Goal: Find specific page/section

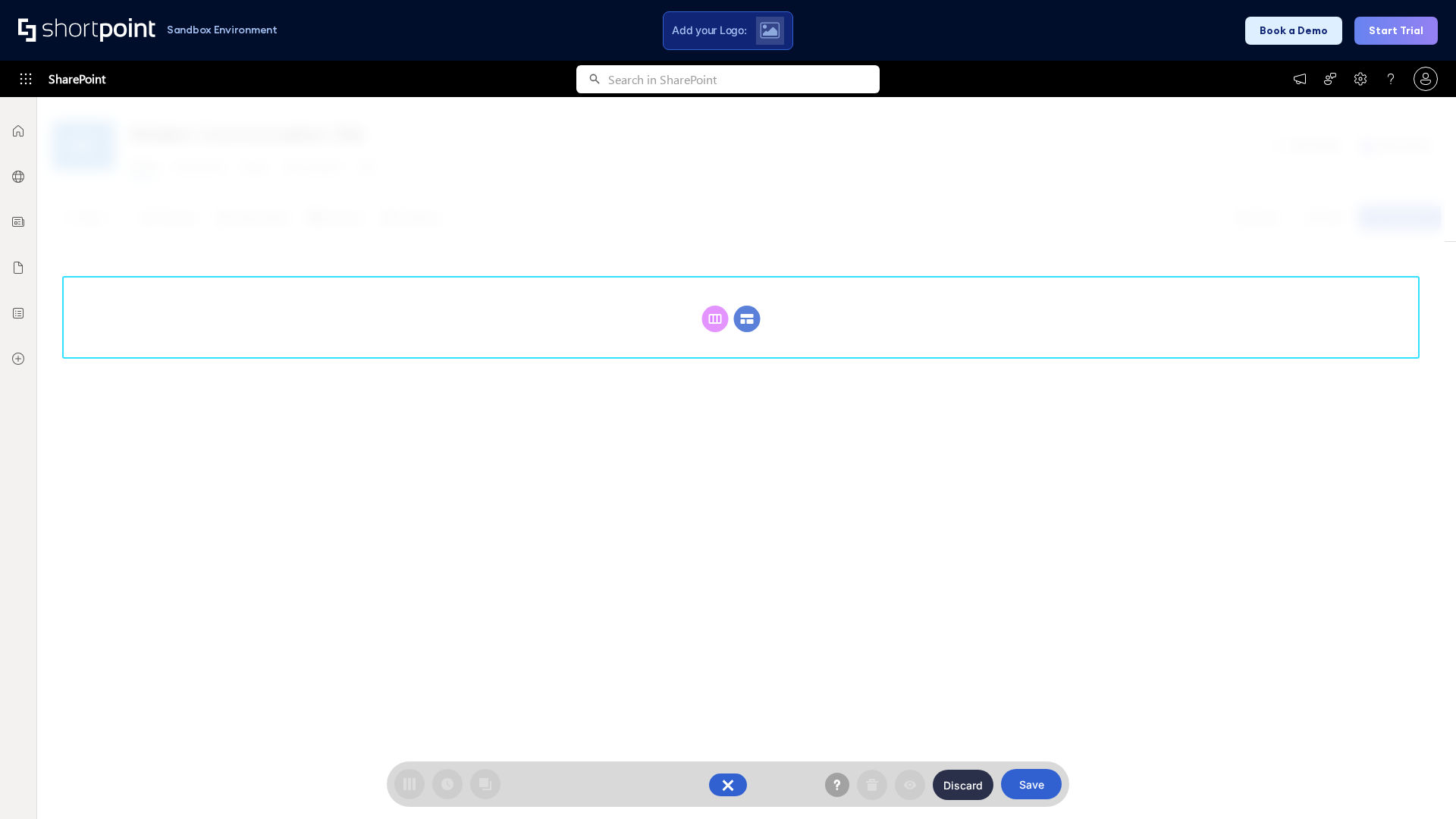
scroll to position [209, 0]
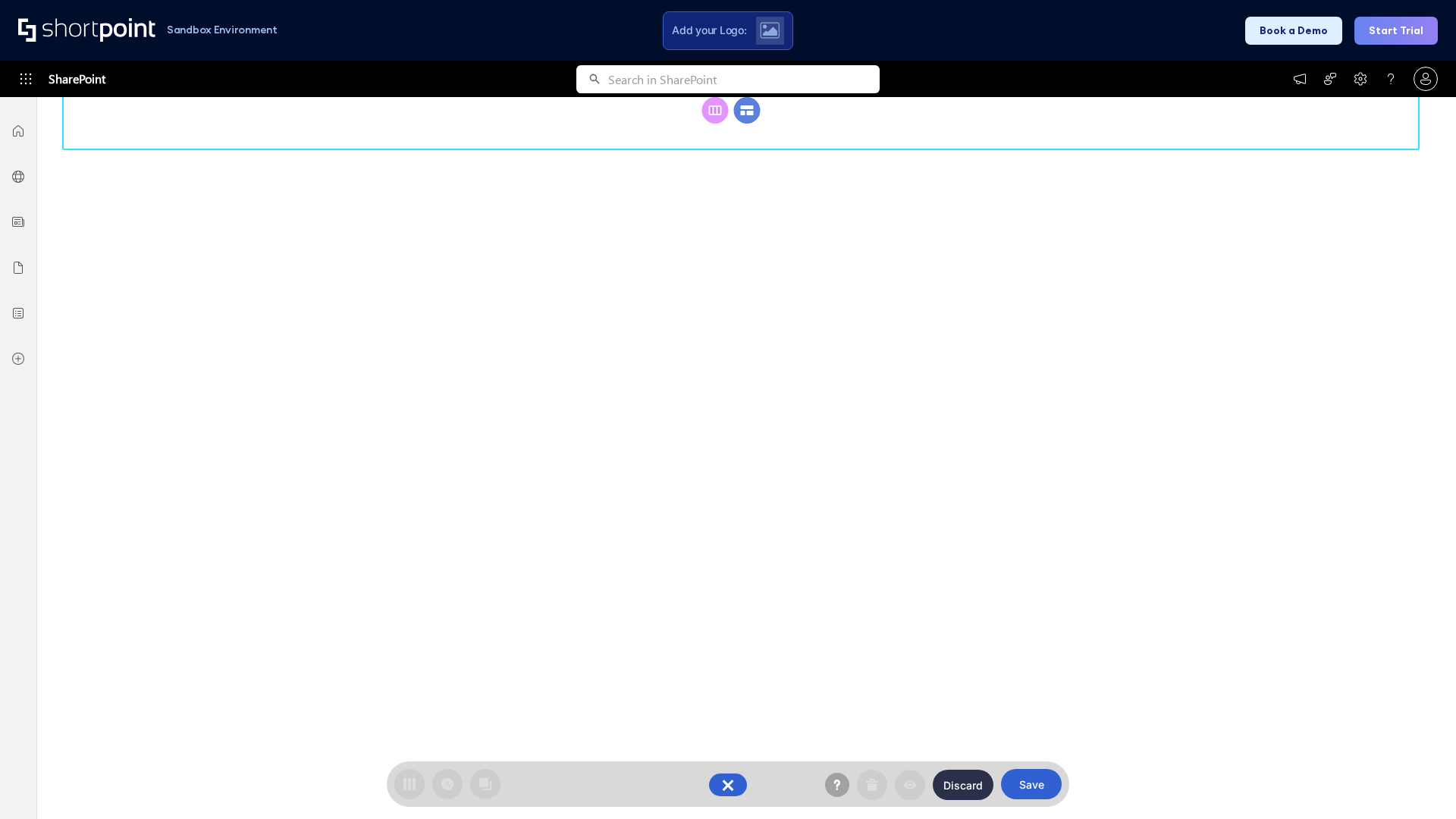
click at [747, 110] on circle at bounding box center [747, 110] width 27 height 27
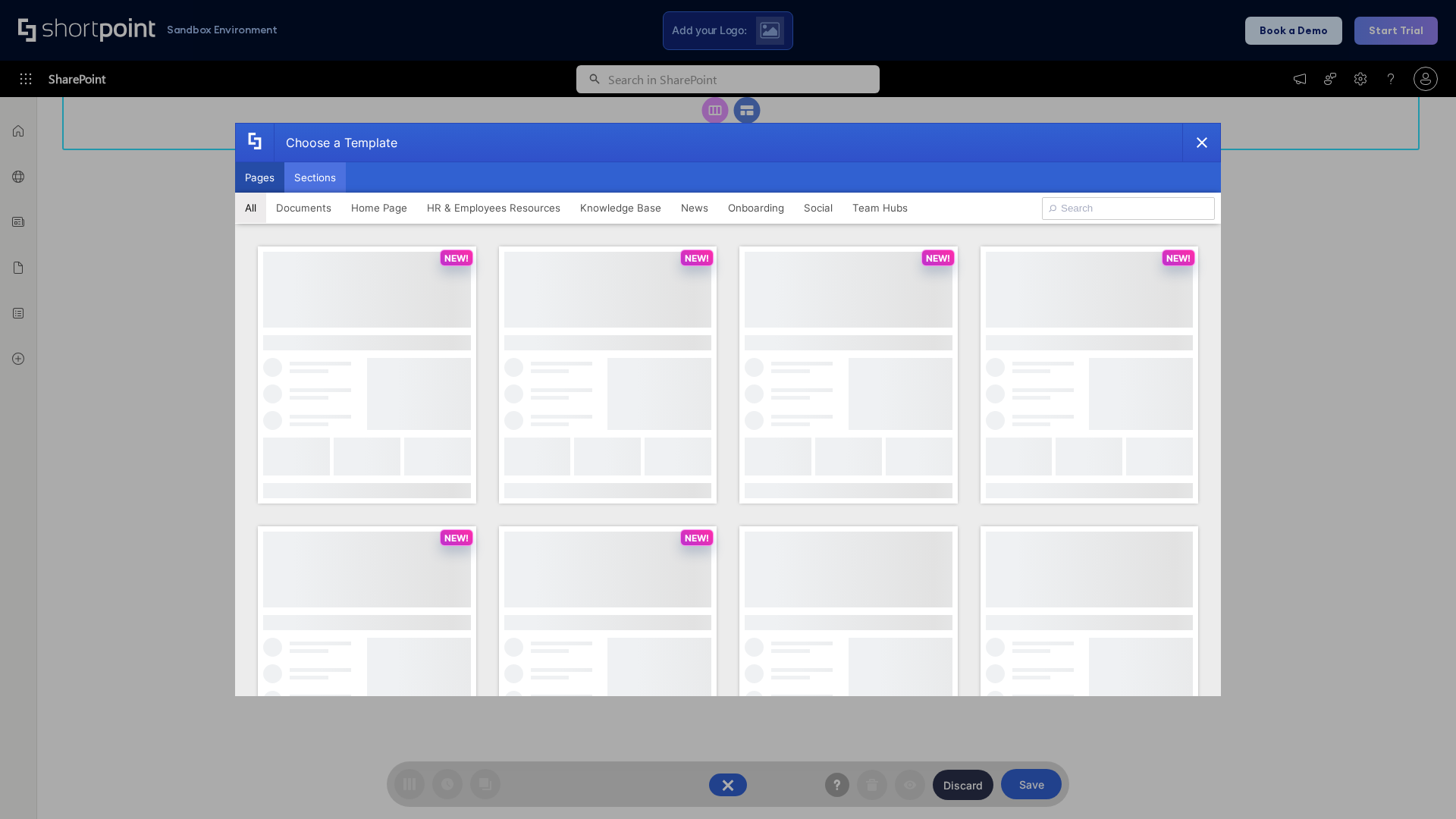
click at [314, 177] on button "Sections" at bounding box center [315, 177] width 61 height 31
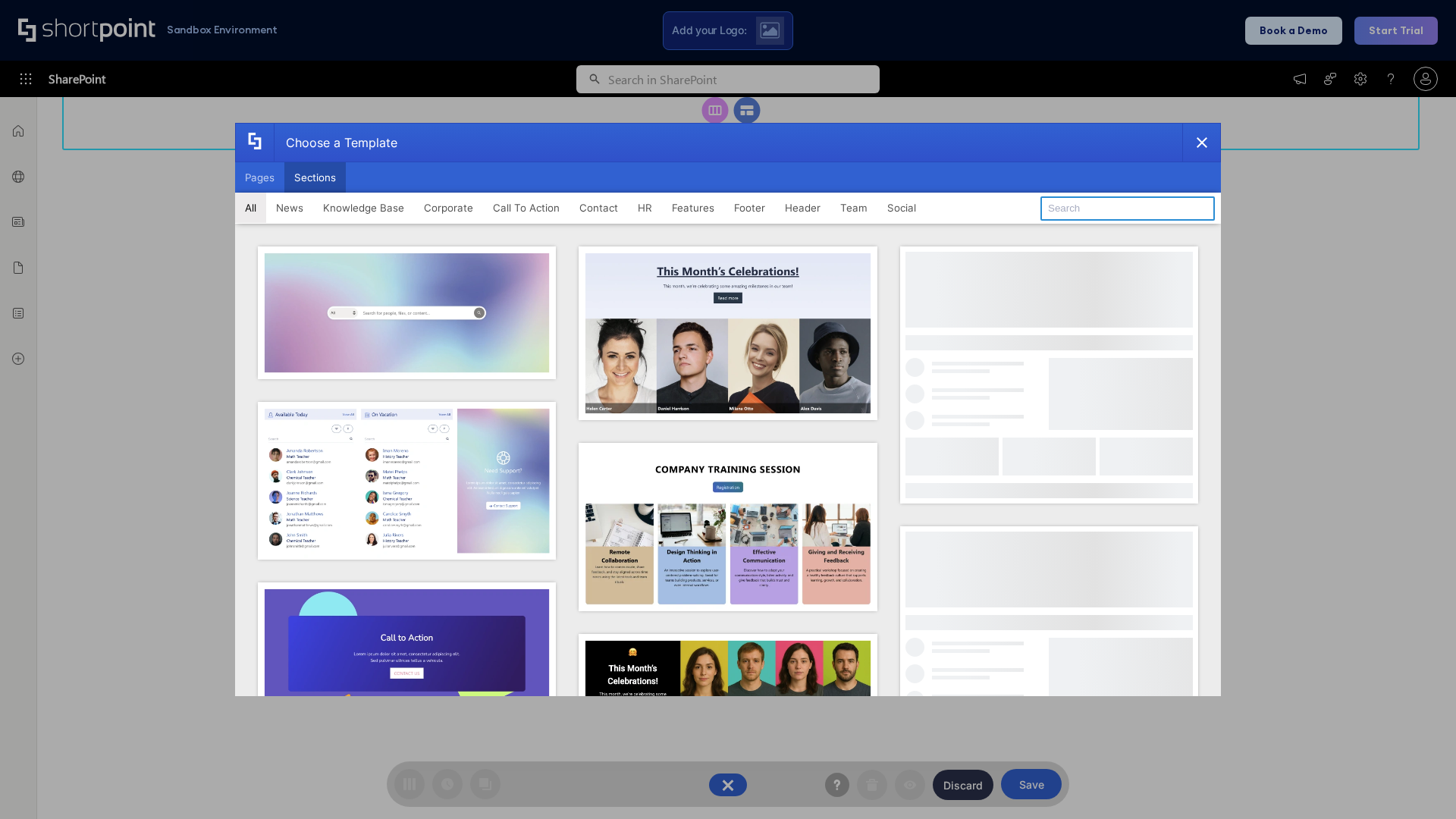
type input "Company Policy"
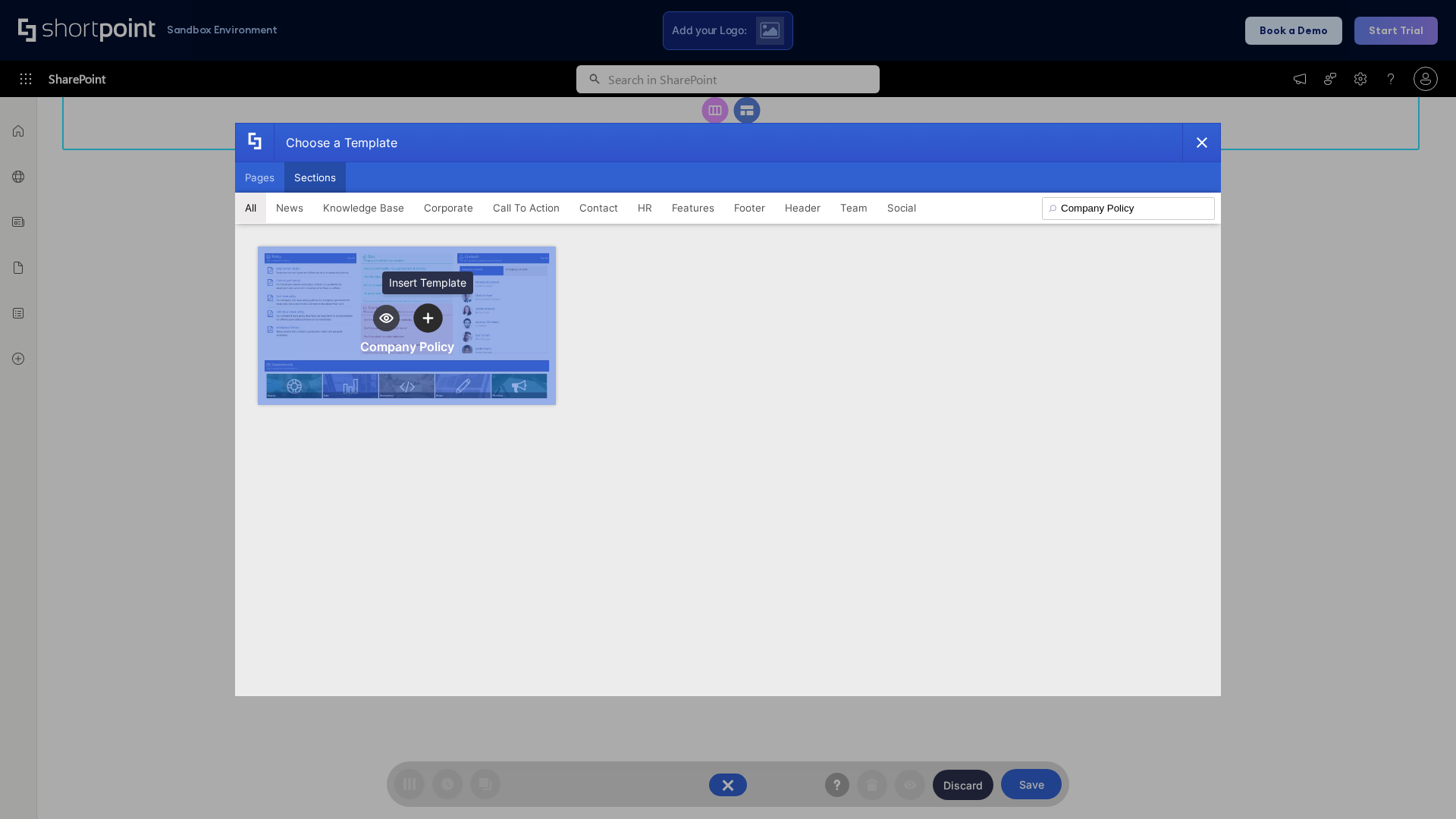
click at [428, 318] on icon "template selector" at bounding box center [427, 318] width 10 height 10
